Goal: Task Accomplishment & Management: Use online tool/utility

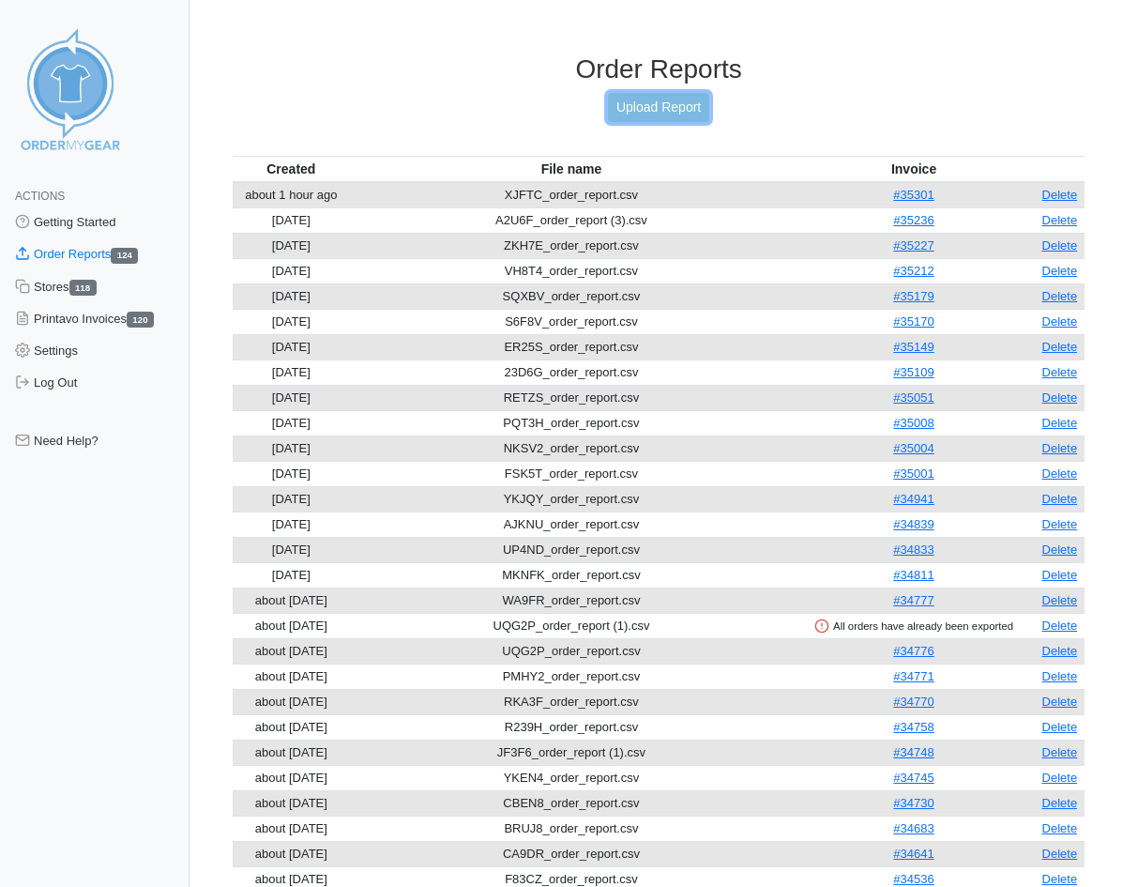
click at [681, 108] on link "Upload Report" at bounding box center [658, 107] width 101 height 29
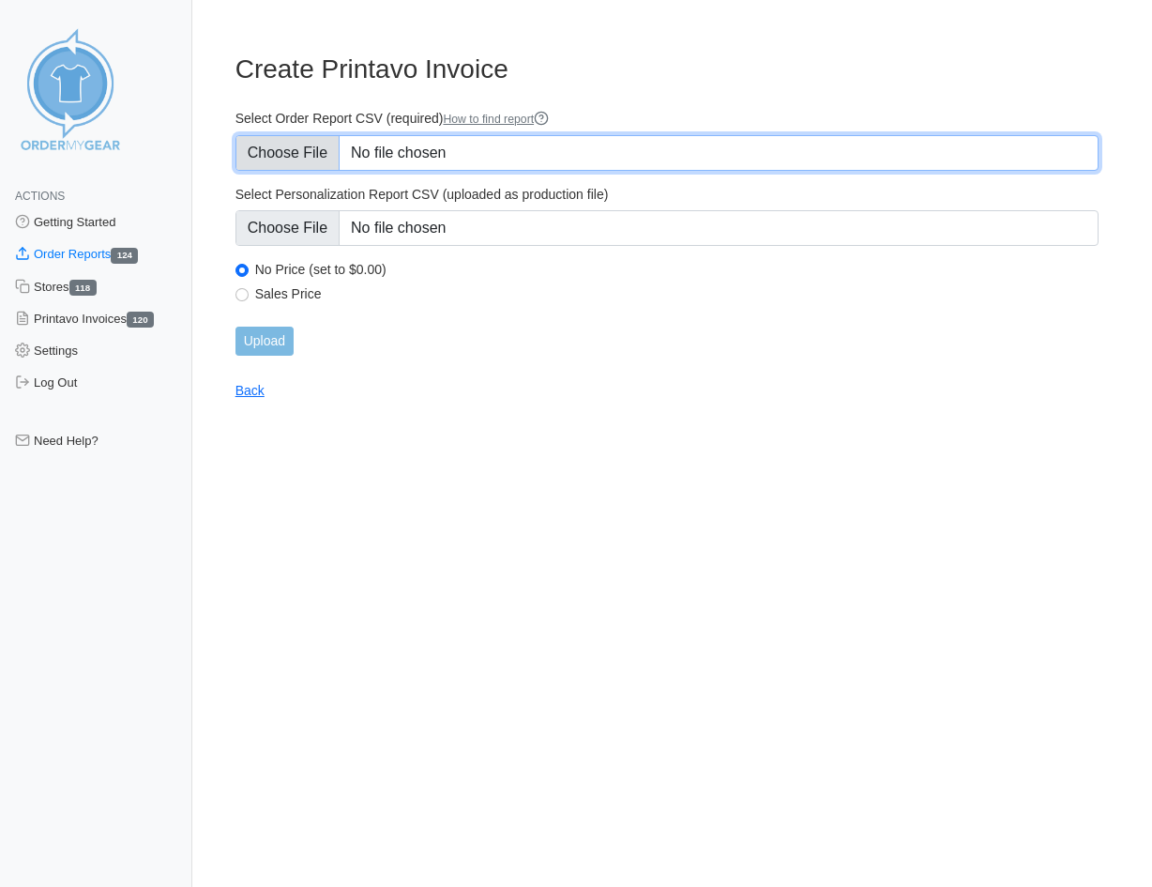
click at [419, 163] on input "Select Order Report CSV (required) How to find report" at bounding box center [666, 153] width 863 height 36
type input "C:\fakepath\NGGXZ_order_report.csv"
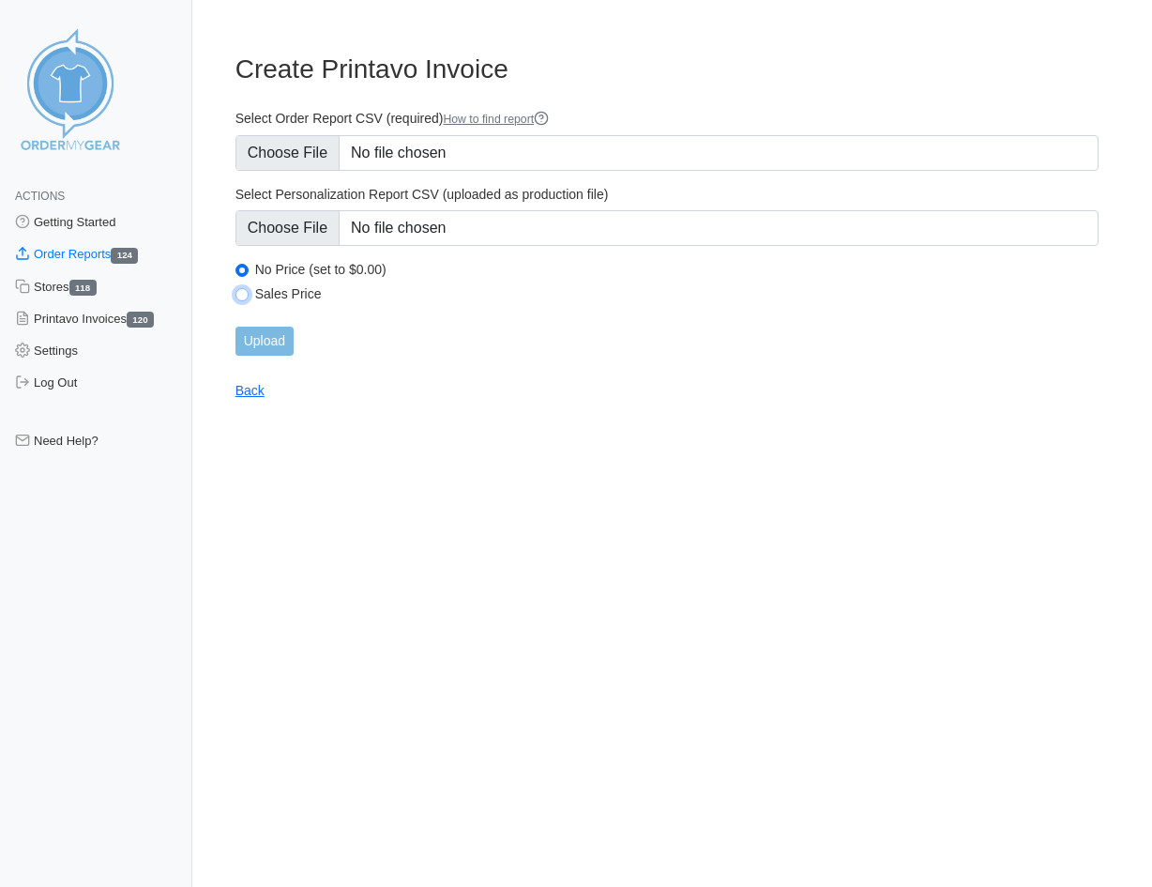
click at [240, 290] on input "Sales Price" at bounding box center [241, 294] width 13 height 13
radio input "true"
click at [260, 345] on input "Upload" at bounding box center [264, 340] width 58 height 29
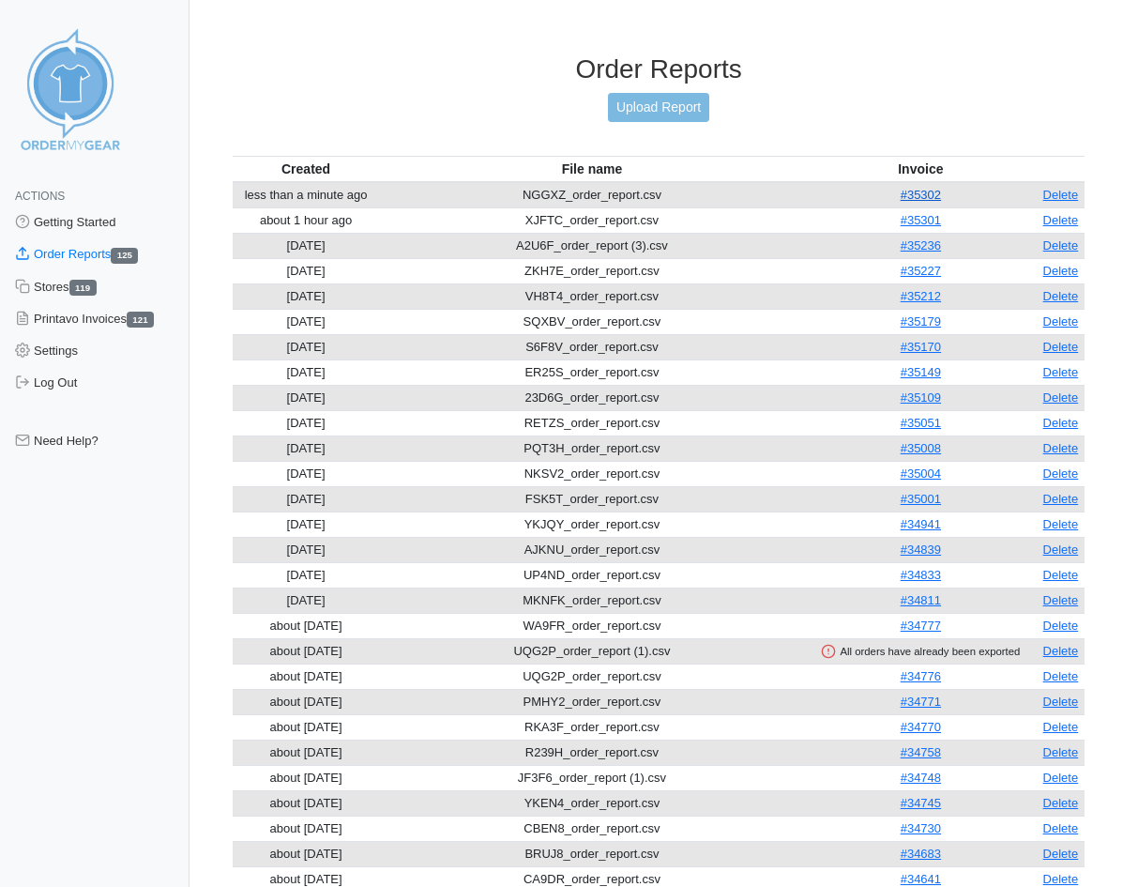
click at [909, 190] on link "#35302" at bounding box center [921, 195] width 40 height 14
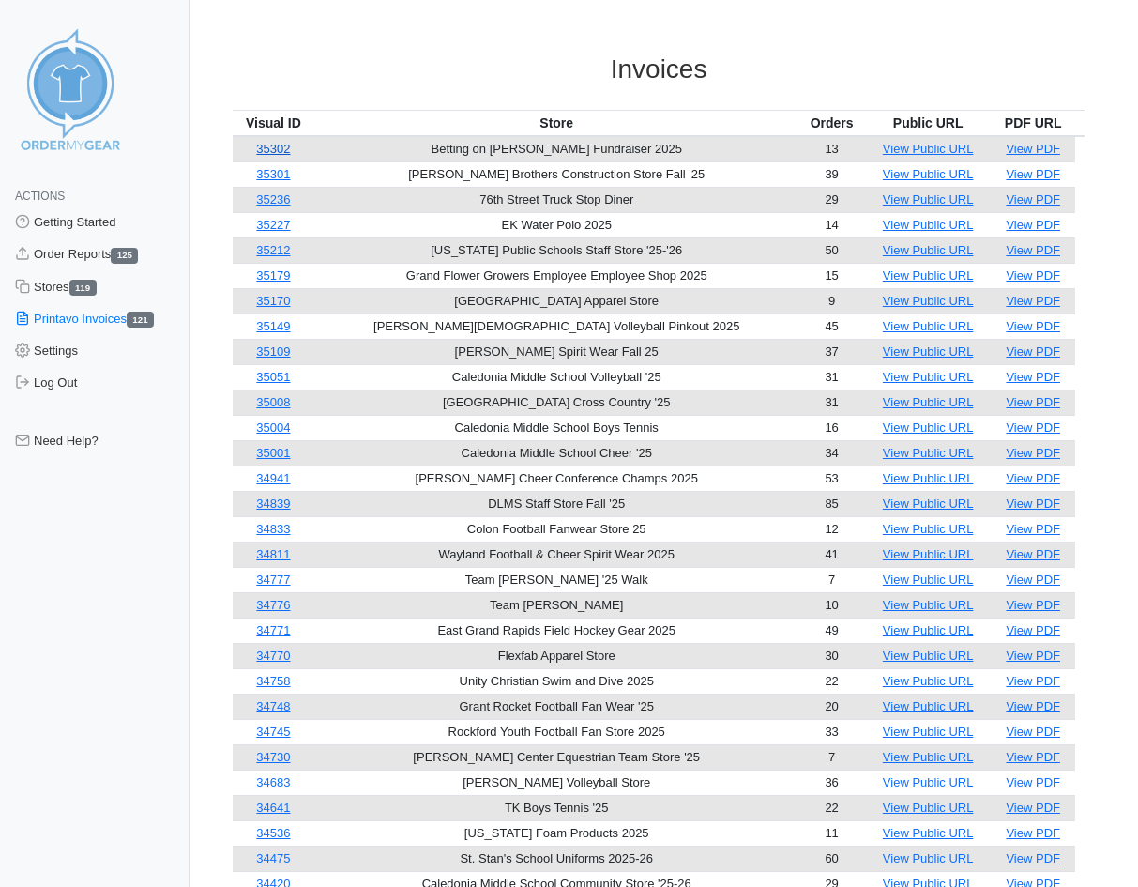
click at [288, 151] on link "35302" at bounding box center [273, 149] width 34 height 14
